Goal: Task Accomplishment & Management: Complete application form

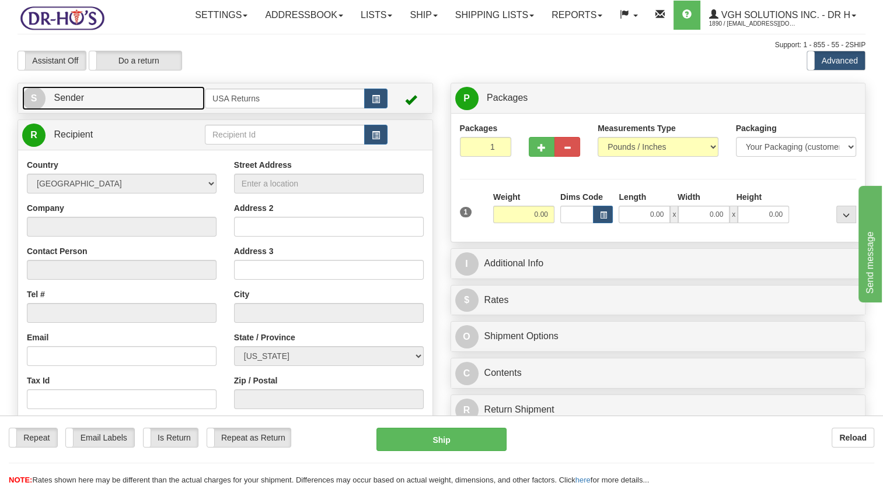
click at [162, 110] on link "S Sender" at bounding box center [113, 98] width 183 height 24
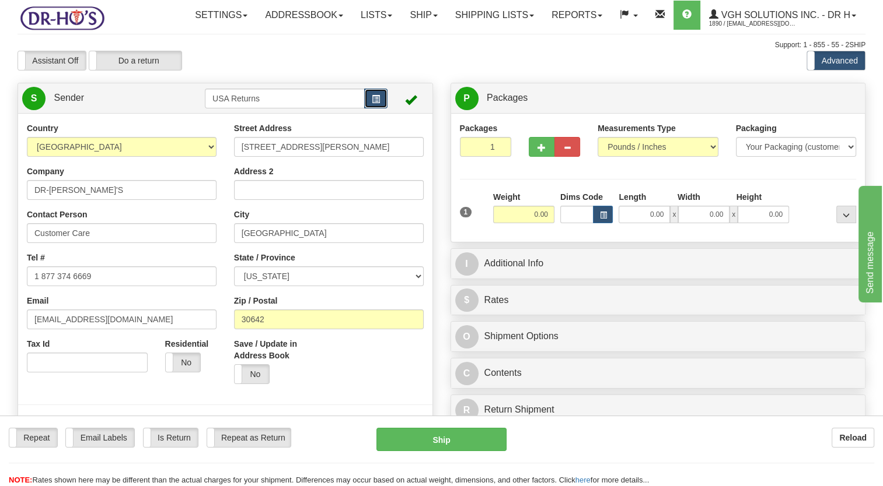
click at [373, 103] on span "button" at bounding box center [376, 100] width 8 height 8
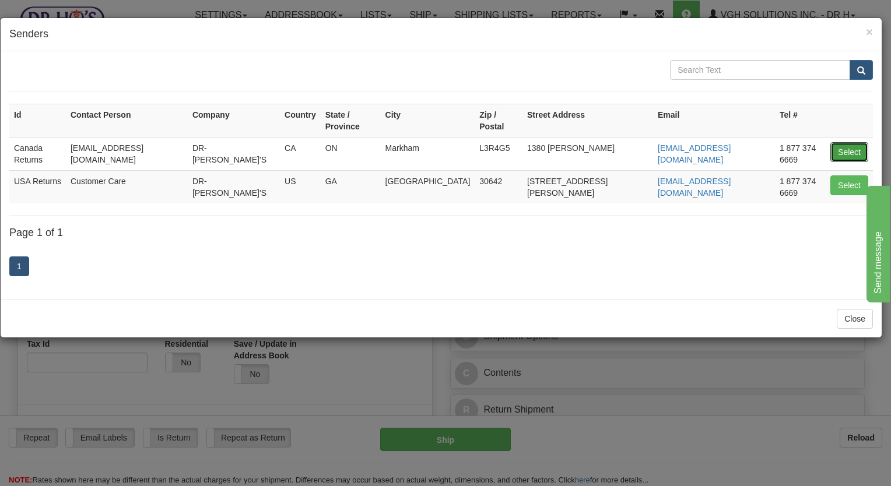
drag, startPoint x: 845, startPoint y: 141, endPoint x: 646, endPoint y: 162, distance: 199.9
click at [839, 142] on button "Select" at bounding box center [850, 152] width 38 height 20
type input "Canada Returns"
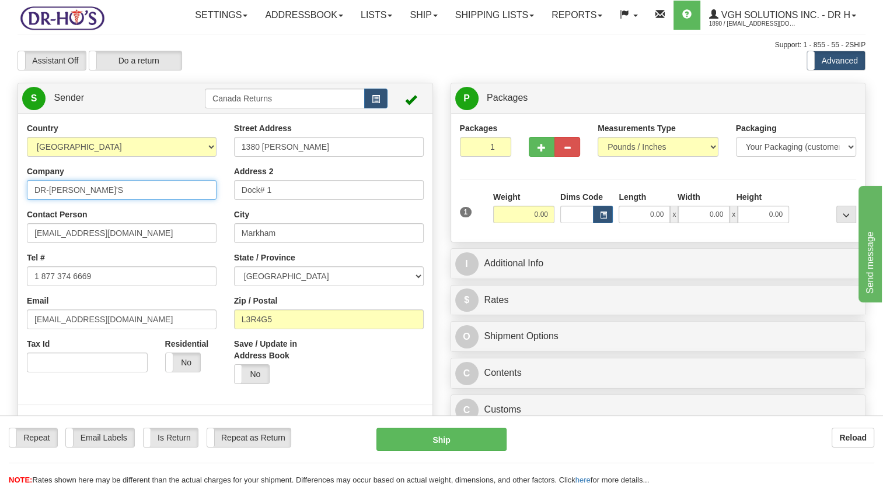
drag, startPoint x: 87, startPoint y: 219, endPoint x: 0, endPoint y: 247, distance: 91.5
click at [0, 247] on html "Training Course Close Toggle navigation Settings Shipping Preferences New Sende…" at bounding box center [441, 243] width 883 height 486
paste input "[PERSON_NAME]"
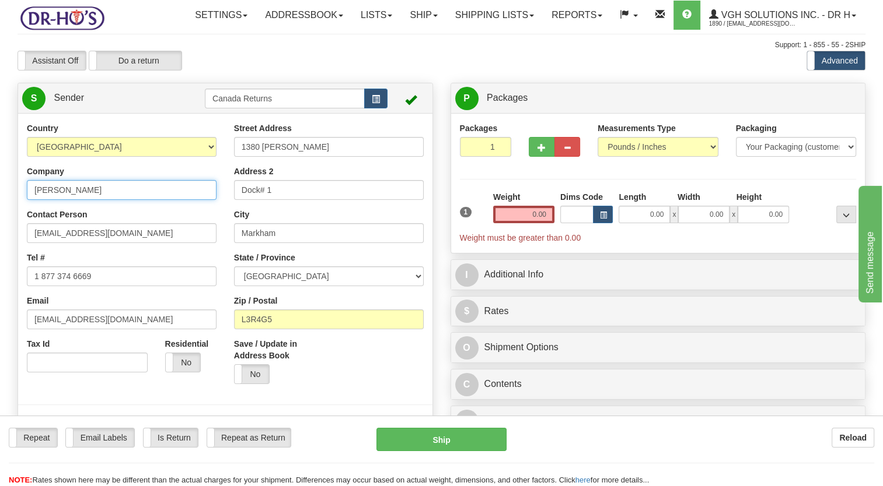
type input "[PERSON_NAME]"
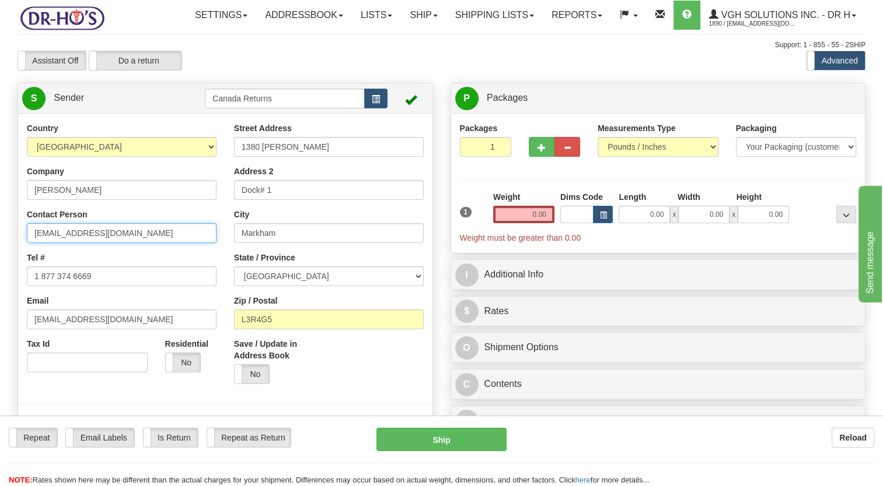
drag, startPoint x: 82, startPoint y: 261, endPoint x: 0, endPoint y: 295, distance: 88.2
click at [0, 293] on html "Training Course Close Toggle navigation Settings Shipping Preferences New Sende…" at bounding box center [441, 243] width 883 height 486
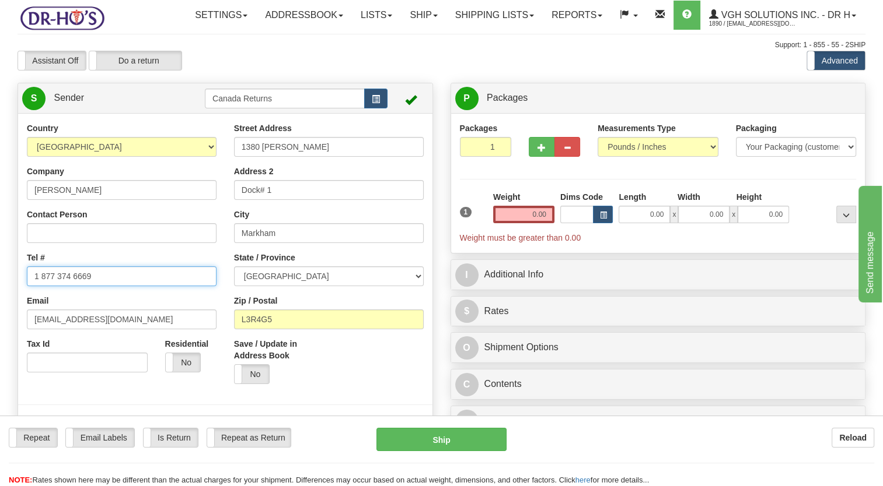
drag, startPoint x: 69, startPoint y: 302, endPoint x: 0, endPoint y: 325, distance: 73.2
click at [0, 325] on html "Training Course Close Toggle navigation Settings Shipping Preferences New Sende…" at bounding box center [441, 243] width 883 height 486
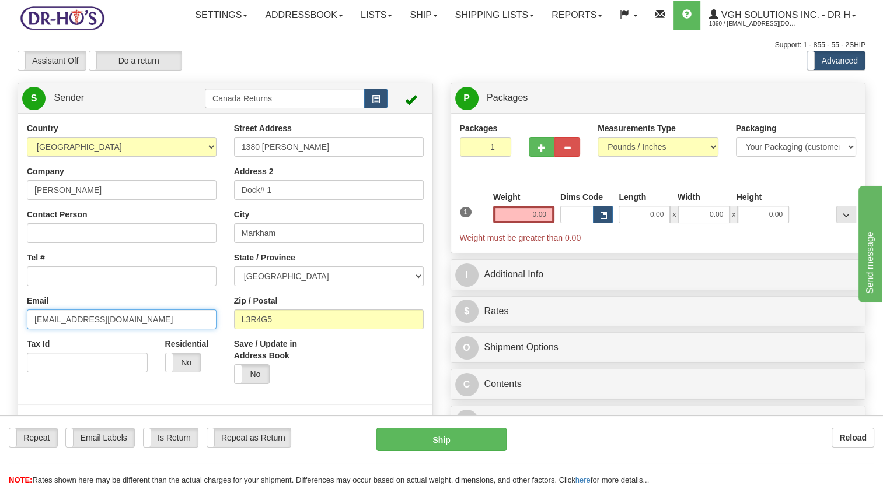
drag, startPoint x: 128, startPoint y: 337, endPoint x: 0, endPoint y: 355, distance: 129.6
click at [0, 355] on html "Training Course Close Toggle navigation Settings Shipping Preferences New Sende…" at bounding box center [441, 243] width 883 height 486
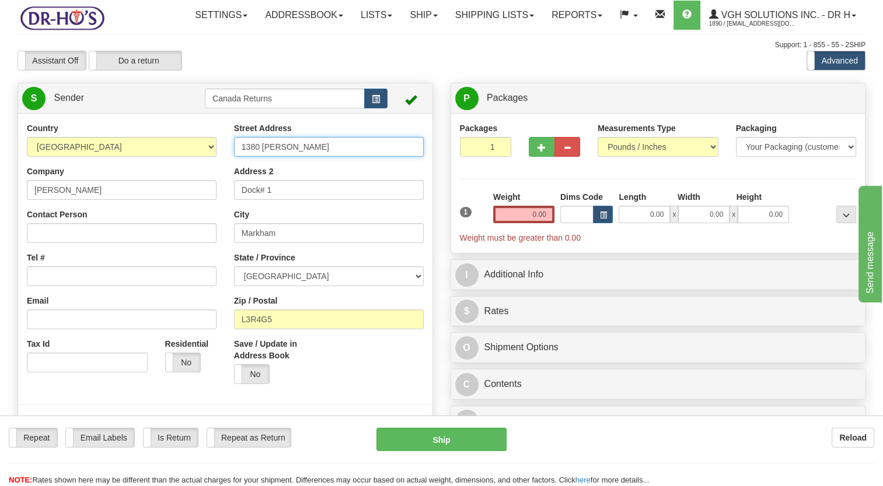
drag, startPoint x: 274, startPoint y: 183, endPoint x: 156, endPoint y: 208, distance: 121.0
click at [133, 205] on div "Country [GEOGRAPHIC_DATA] [GEOGRAPHIC_DATA] [GEOGRAPHIC_DATA] [GEOGRAPHIC_DATA]…" at bounding box center [225, 283] width 414 height 323
paste input "BOX 209"
type input "BOX 209"
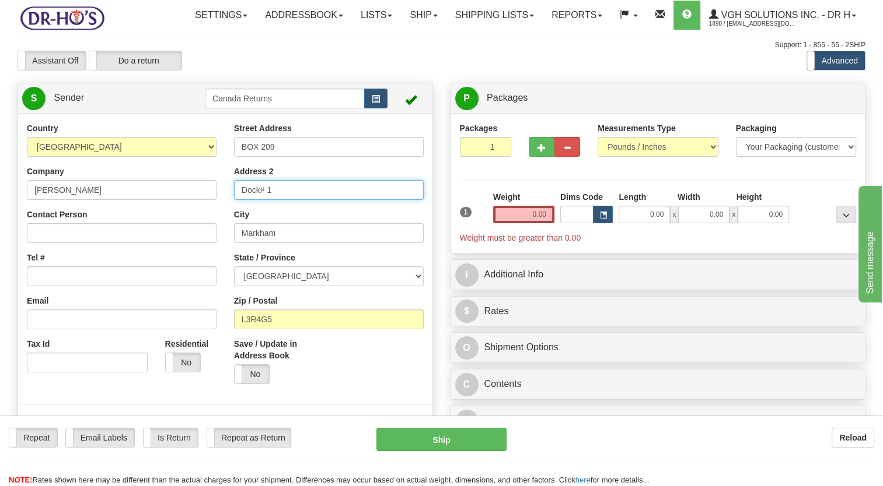
drag, startPoint x: 230, startPoint y: 220, endPoint x: 127, endPoint y: 228, distance: 102.9
click at [123, 228] on div "Country [GEOGRAPHIC_DATA] [GEOGRAPHIC_DATA] [GEOGRAPHIC_DATA] [GEOGRAPHIC_DATA]…" at bounding box center [225, 283] width 414 height 323
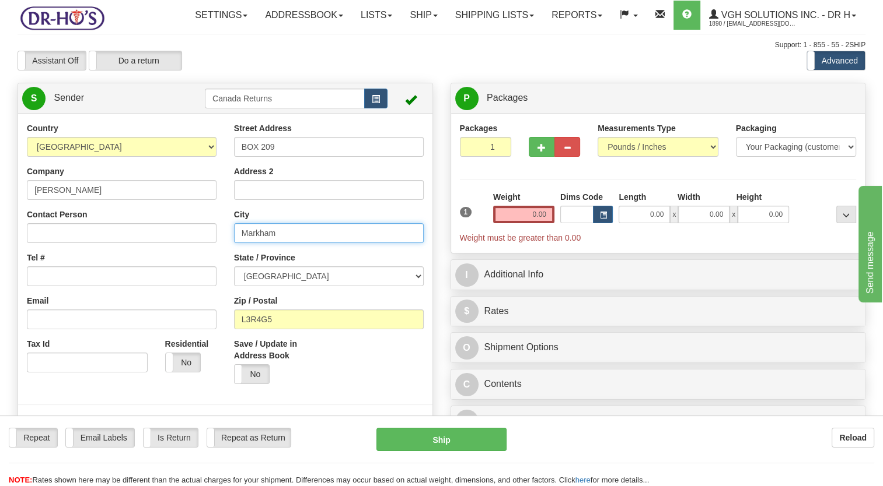
drag, startPoint x: 185, startPoint y: 272, endPoint x: 223, endPoint y: 253, distance: 42.5
click at [183, 272] on div "Country [GEOGRAPHIC_DATA] [GEOGRAPHIC_DATA] [GEOGRAPHIC_DATA] [GEOGRAPHIC_DATA]…" at bounding box center [225, 283] width 414 height 323
paste input "son Landing"
type input "Mason Landing"
click at [284, 286] on select "ALBERTA BRITISH COLUMBIA MANITOBA NEW BRUNSWICK NEWFOUNDLAND NOVA SCOTIA NUNAVU…" at bounding box center [329, 277] width 190 height 20
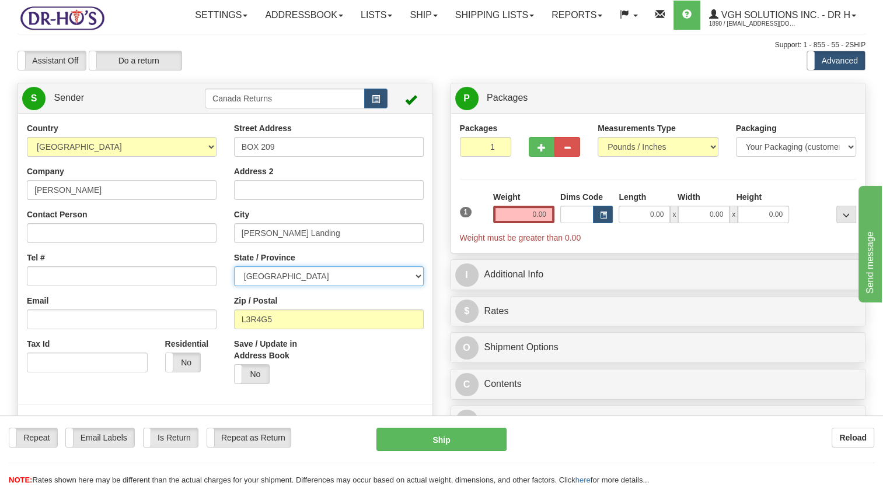
select select "NB"
click at [234, 286] on select "ALBERTA BRITISH COLUMBIA MANITOBA NEW BRUNSWICK NEWFOUNDLAND NOVA SCOTIA NUNAVU…" at bounding box center [329, 277] width 190 height 20
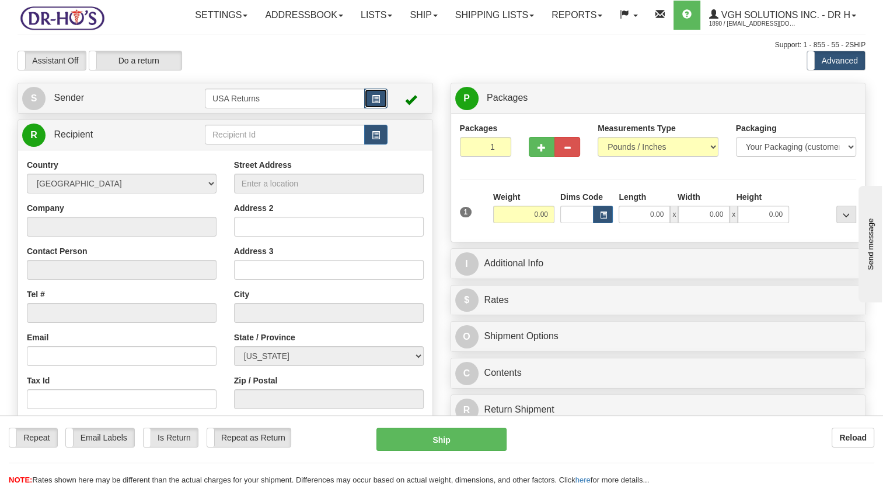
click at [376, 103] on span "button" at bounding box center [376, 100] width 8 height 8
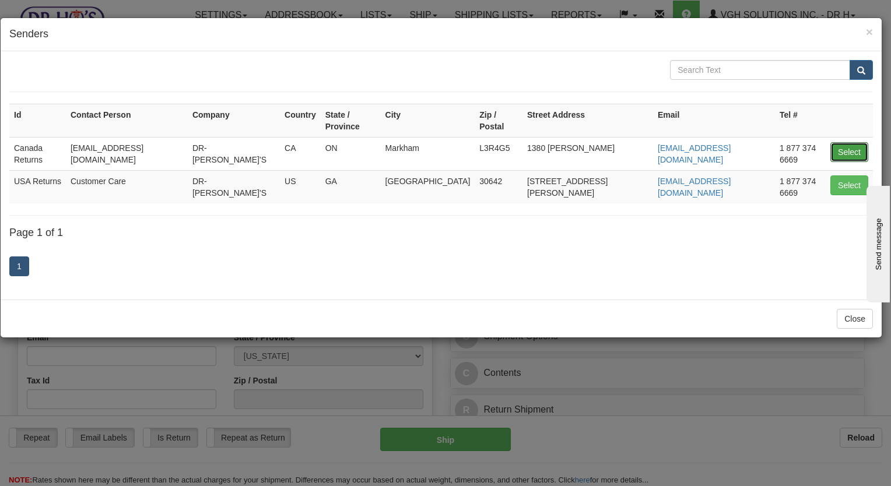
drag, startPoint x: 852, startPoint y: 139, endPoint x: 838, endPoint y: 139, distance: 14.0
click at [850, 142] on button "Select" at bounding box center [850, 152] width 38 height 20
type input "Canada Returns"
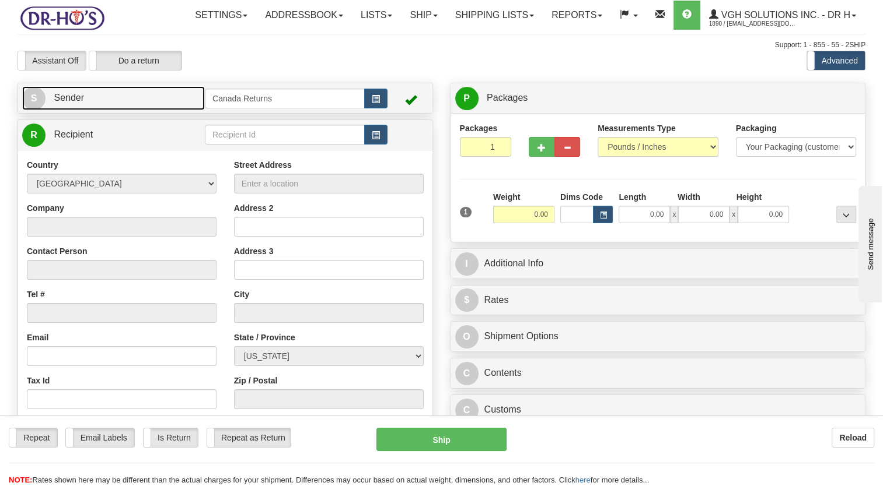
click at [103, 110] on link "S Sender" at bounding box center [113, 98] width 183 height 24
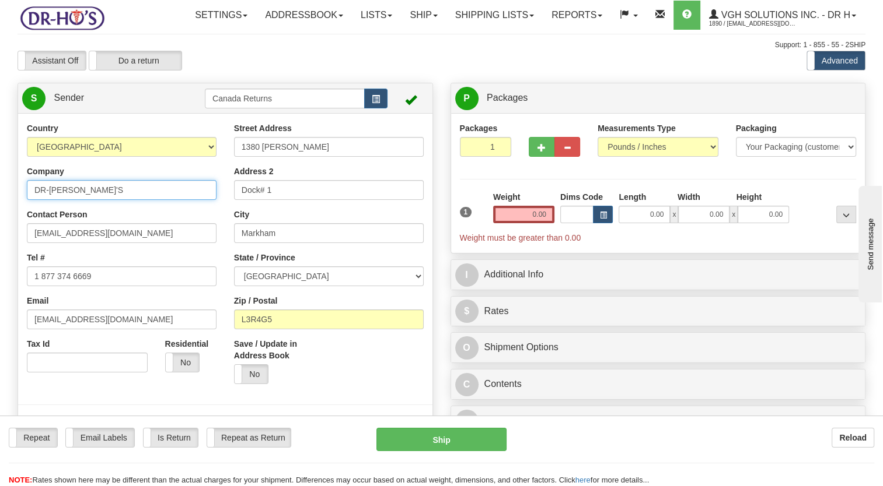
drag, startPoint x: 82, startPoint y: 208, endPoint x: 0, endPoint y: 231, distance: 84.9
click at [0, 228] on html "Training Course Close Toggle navigation Settings Shipping Preferences New Sende…" at bounding box center [441, 243] width 883 height 486
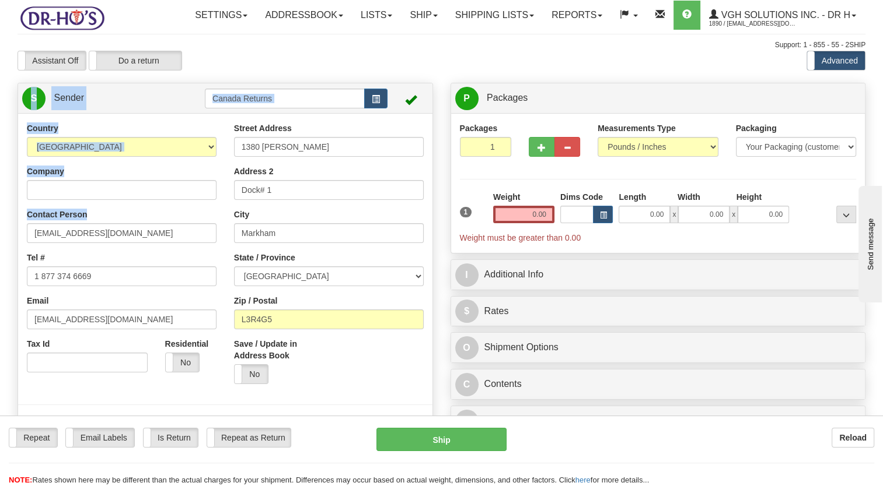
drag, startPoint x: 100, startPoint y: 250, endPoint x: 0, endPoint y: 276, distance: 103.7
click at [0, 275] on html "Training Course Close Toggle navigation Settings Shipping Preferences New Sende…" at bounding box center [441, 243] width 883 height 486
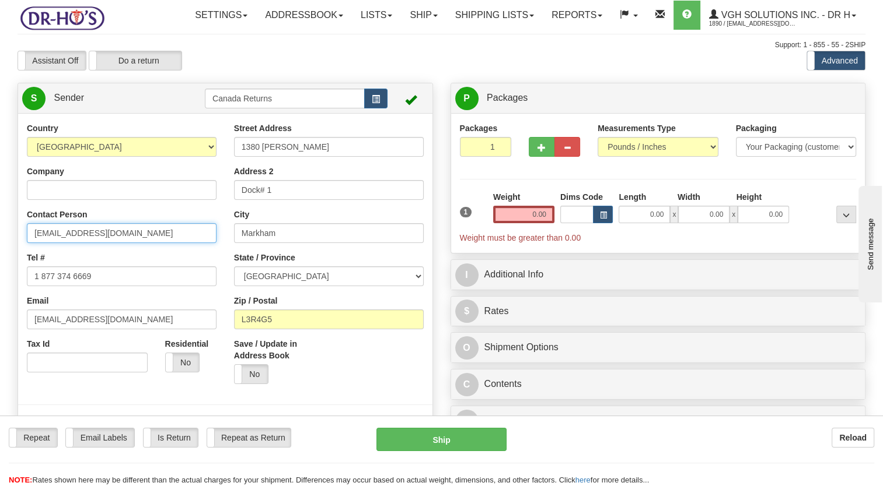
click at [168, 243] on input "[EMAIL_ADDRESS][DOMAIN_NAME]" at bounding box center [122, 233] width 190 height 20
click at [0, 272] on html "Training Course Close Toggle navigation Settings Shipping Preferences New Sende…" at bounding box center [441, 243] width 883 height 486
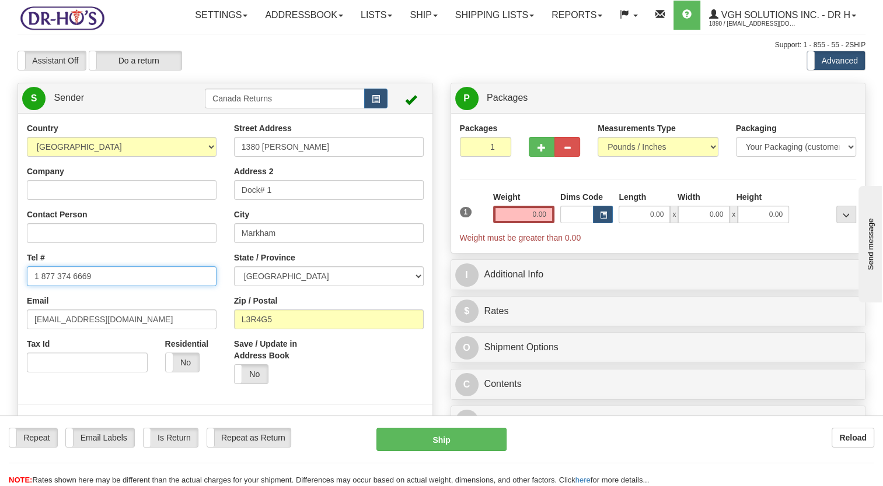
click at [0, 314] on html "Training Course Close Toggle navigation Settings Shipping Preferences New Sende…" at bounding box center [441, 243] width 883 height 486
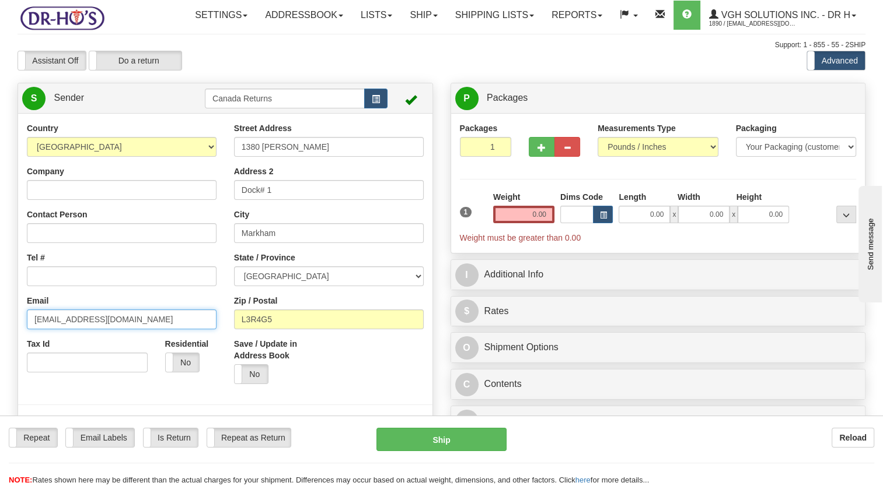
drag, startPoint x: 117, startPoint y: 341, endPoint x: 0, endPoint y: 352, distance: 117.2
click at [0, 353] on html "Training Course Close Toggle navigation Settings Shipping Preferences New Sende…" at bounding box center [441, 243] width 883 height 486
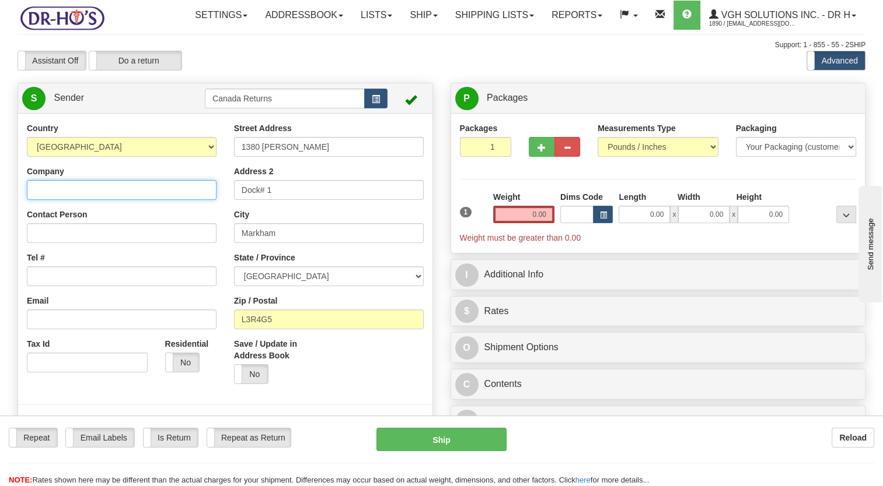
click at [58, 200] on input "Company" at bounding box center [122, 190] width 190 height 20
paste input "[PERSON_NAME]"
type input "[PERSON_NAME]"
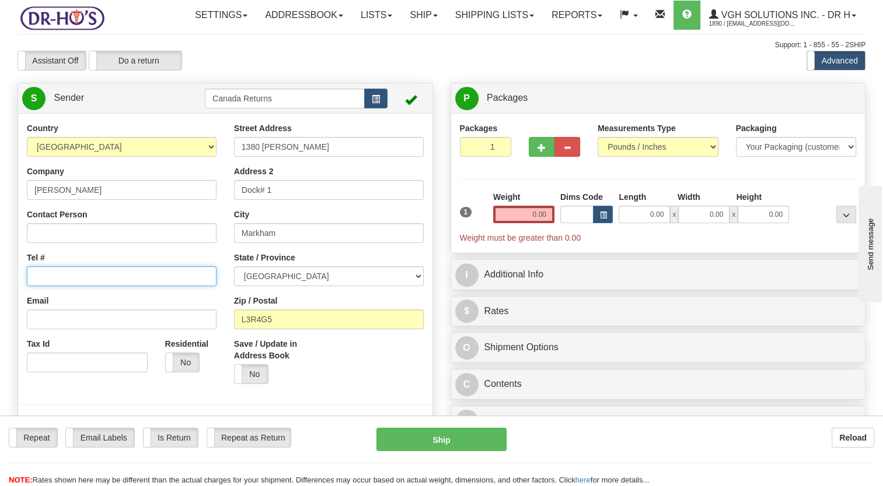
click at [62, 286] on input "Tel #" at bounding box center [122, 277] width 190 height 20
paste input "2509356370"
type input "2509356370"
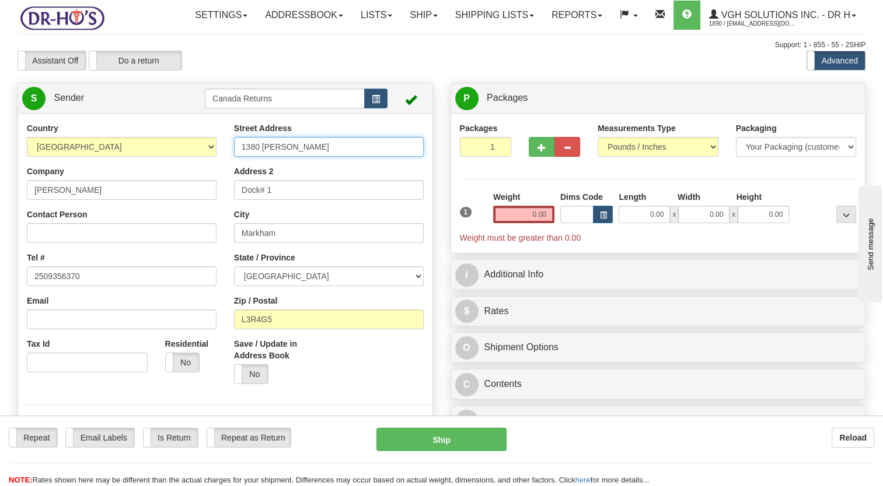
click at [132, 198] on div "Country [GEOGRAPHIC_DATA] [GEOGRAPHIC_DATA] [GEOGRAPHIC_DATA] [GEOGRAPHIC_DATA]…" at bounding box center [225, 283] width 414 height 323
paste input "BOX 209"
type input "BOX 209"
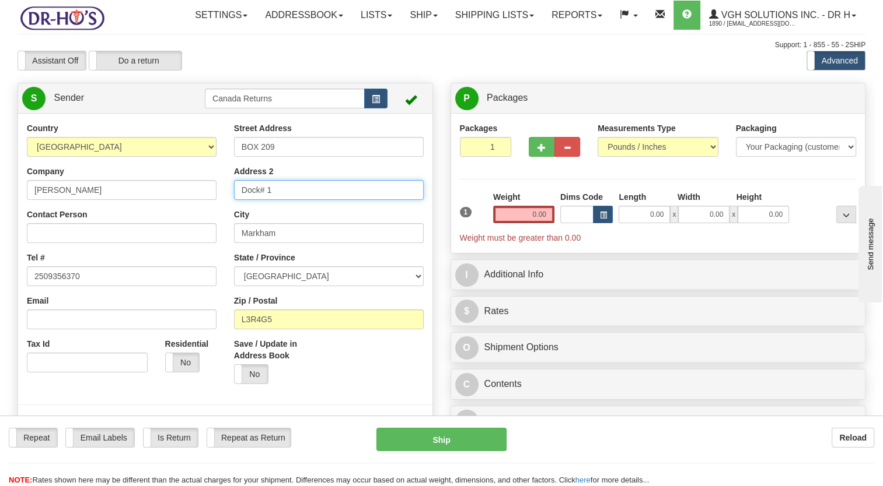
drag, startPoint x: 163, startPoint y: 223, endPoint x: 173, endPoint y: 237, distance: 16.8
click at [159, 224] on div "Country [GEOGRAPHIC_DATA] [GEOGRAPHIC_DATA] [GEOGRAPHIC_DATA] [GEOGRAPHIC_DATA]…" at bounding box center [225, 283] width 414 height 323
